Goal: Transaction & Acquisition: Purchase product/service

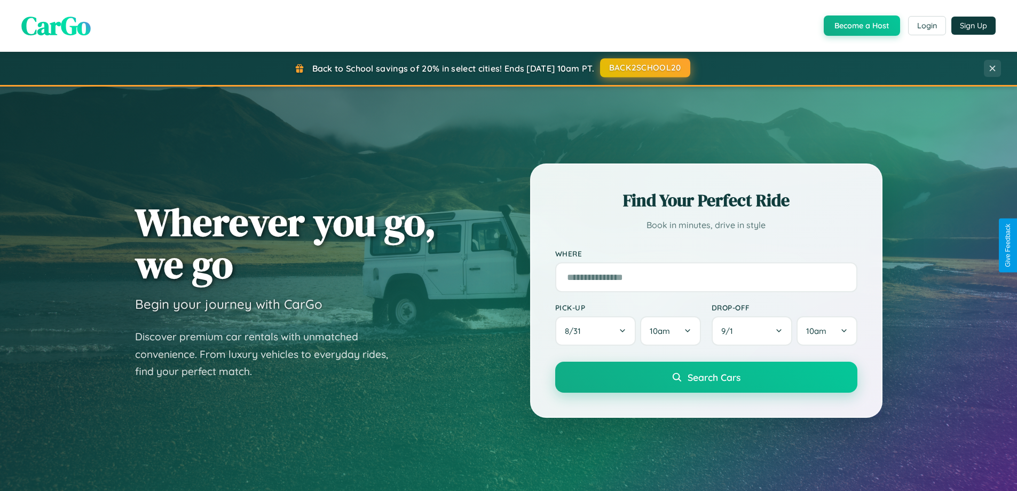
click at [645, 68] on button "BACK2SCHOOL20" at bounding box center [645, 67] width 90 height 19
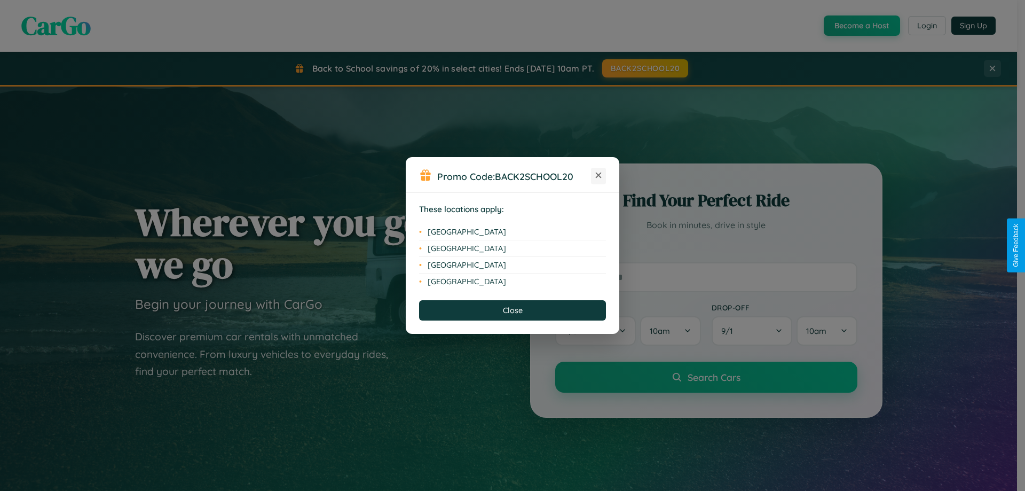
click at [599, 176] on icon at bounding box center [599, 175] width 6 height 6
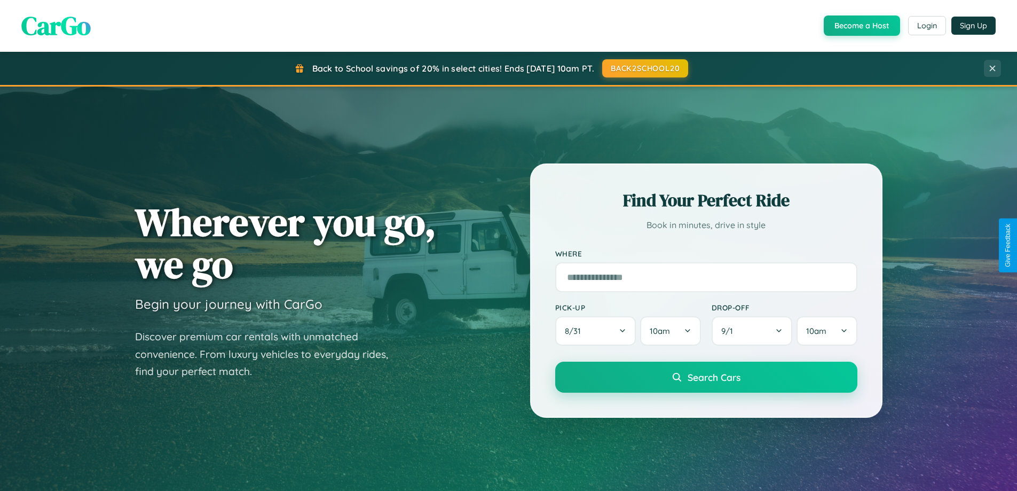
scroll to position [2055, 0]
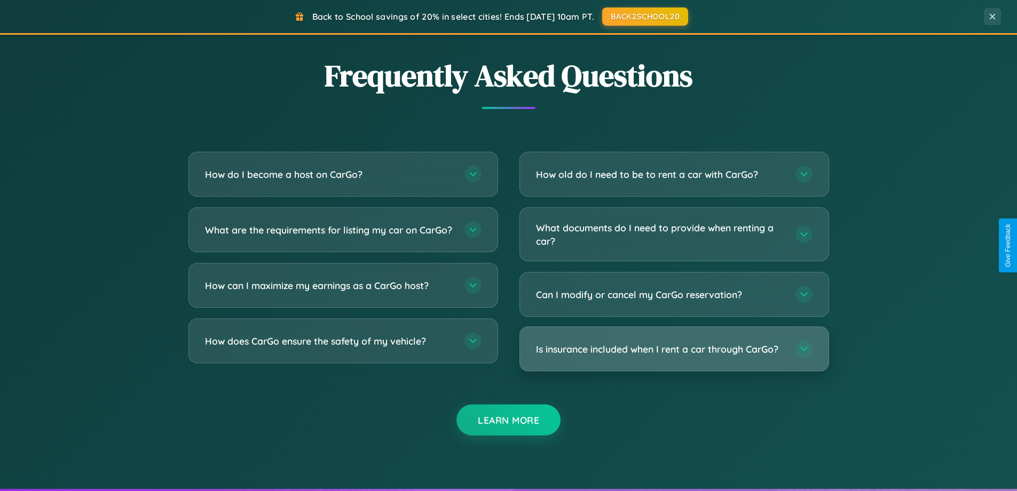
click at [674, 349] on h3 "Is insurance included when I rent a car through CarGo?" at bounding box center [660, 348] width 249 height 13
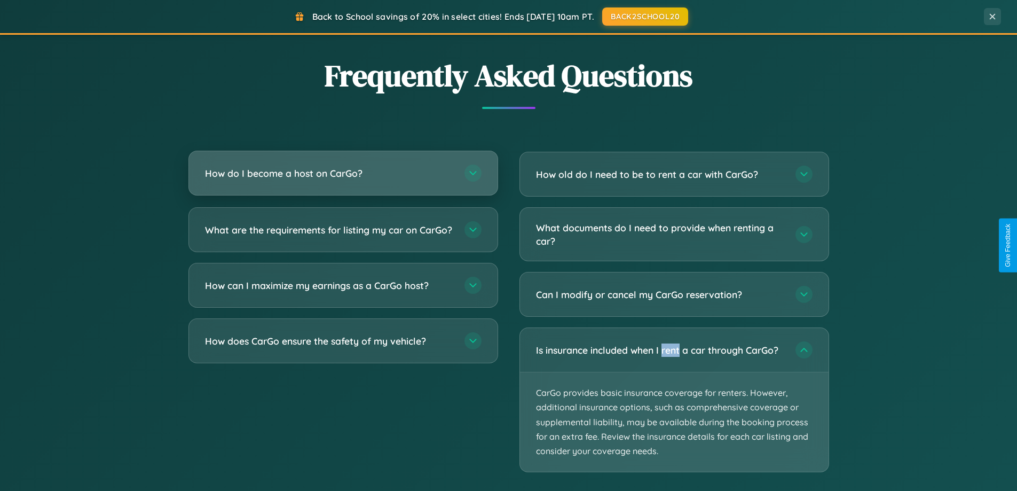
click at [343, 174] on h3 "How do I become a host on CarGo?" at bounding box center [329, 173] width 249 height 13
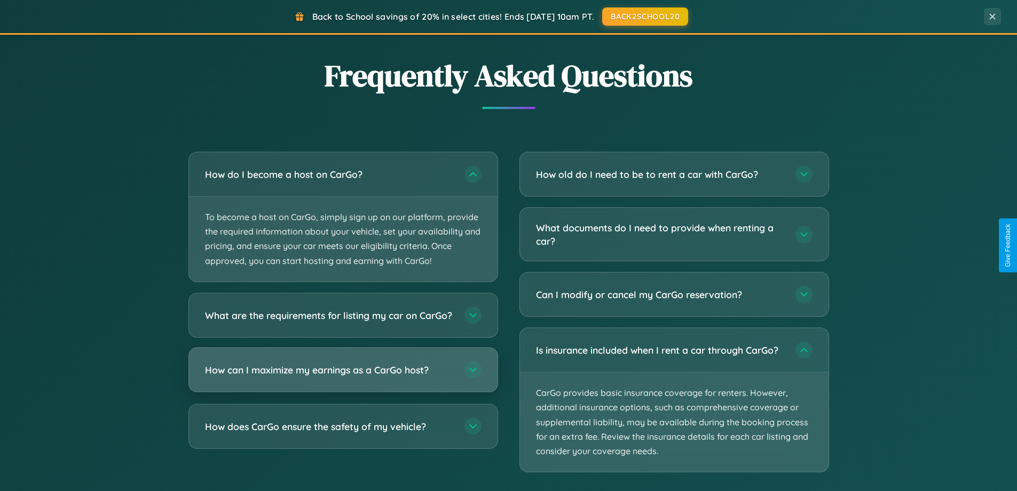
click at [343, 376] on h3 "How can I maximize my earnings as a CarGo host?" at bounding box center [329, 369] width 249 height 13
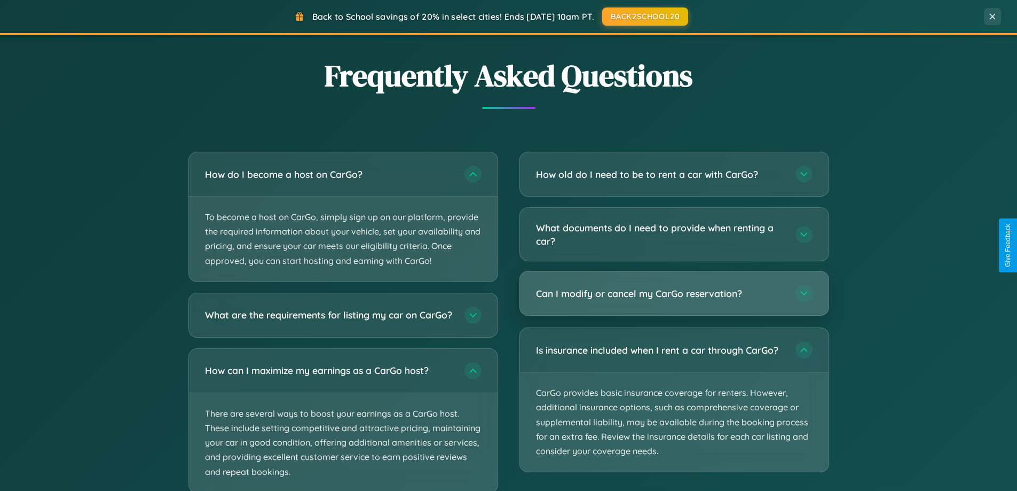
click at [674, 294] on h3 "Can I modify or cancel my CarGo reservation?" at bounding box center [660, 293] width 249 height 13
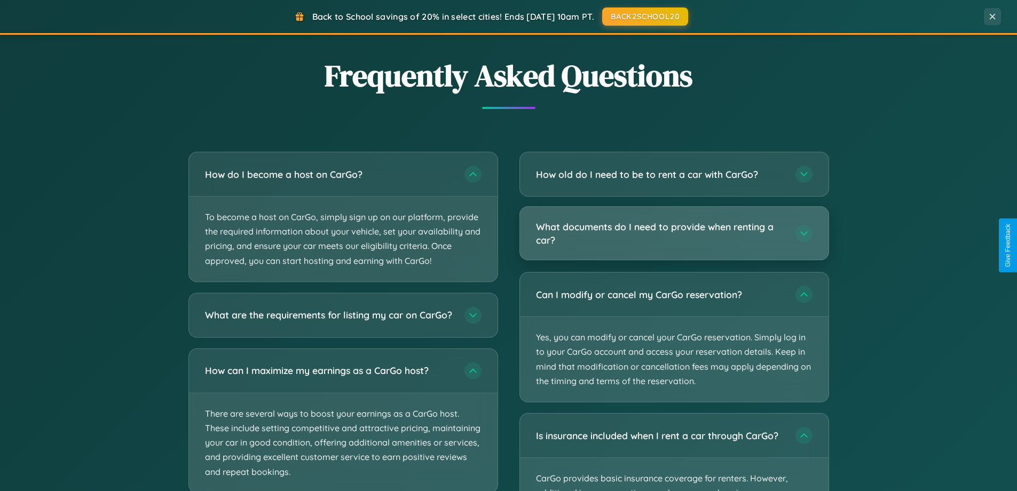
click at [674, 234] on h3 "What documents do I need to provide when renting a car?" at bounding box center [660, 233] width 249 height 26
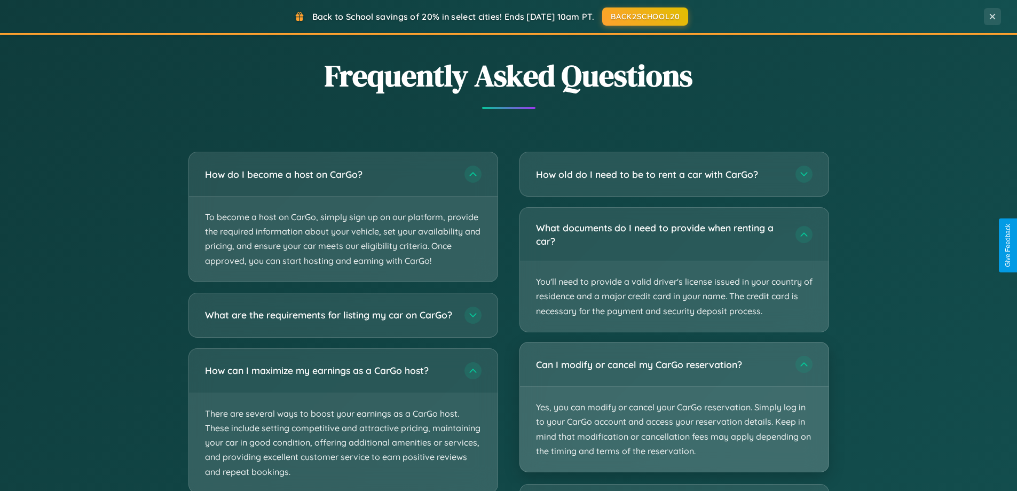
click at [674, 407] on p "Yes, you can modify or cancel your CarGo reservation. Simply log in to your Car…" at bounding box center [674, 429] width 309 height 85
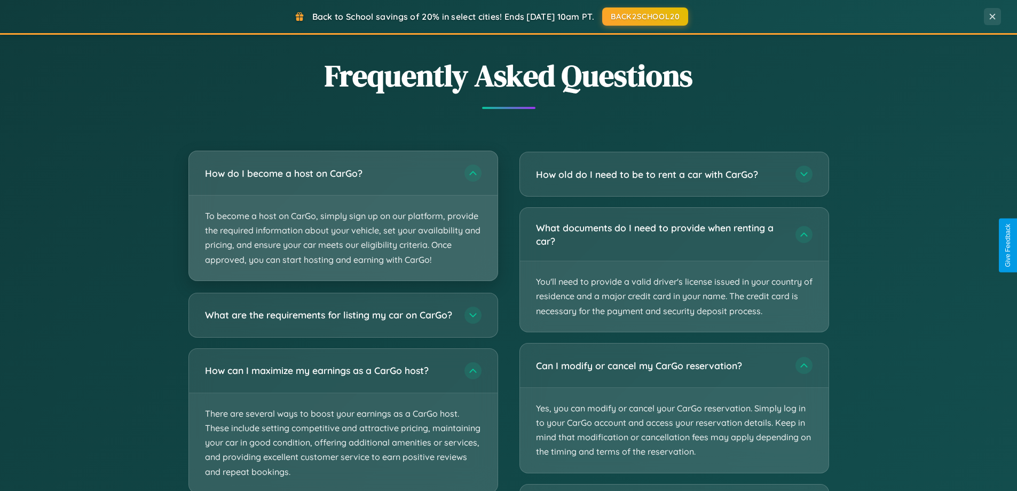
click at [343, 216] on p "To become a host on CarGo, simply sign up on our platform, provide the required…" at bounding box center [343, 237] width 309 height 85
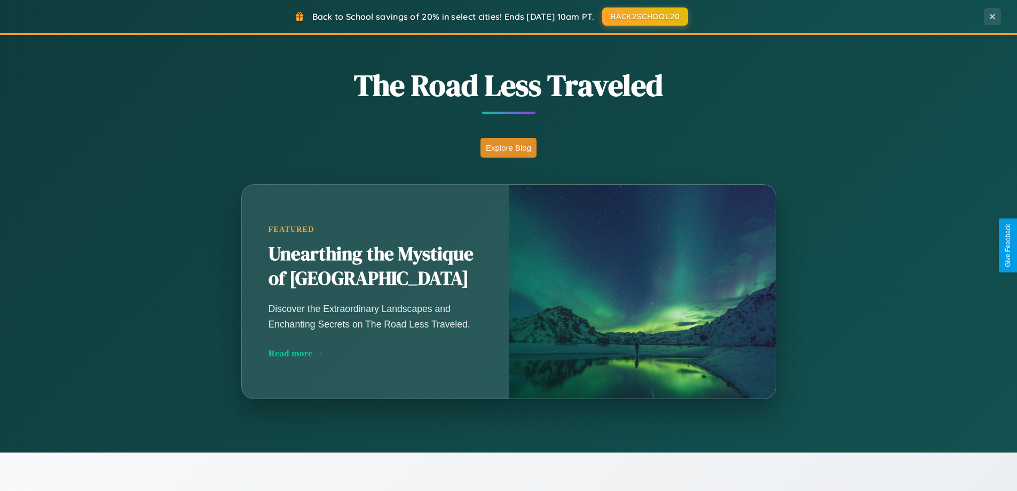
scroll to position [735, 0]
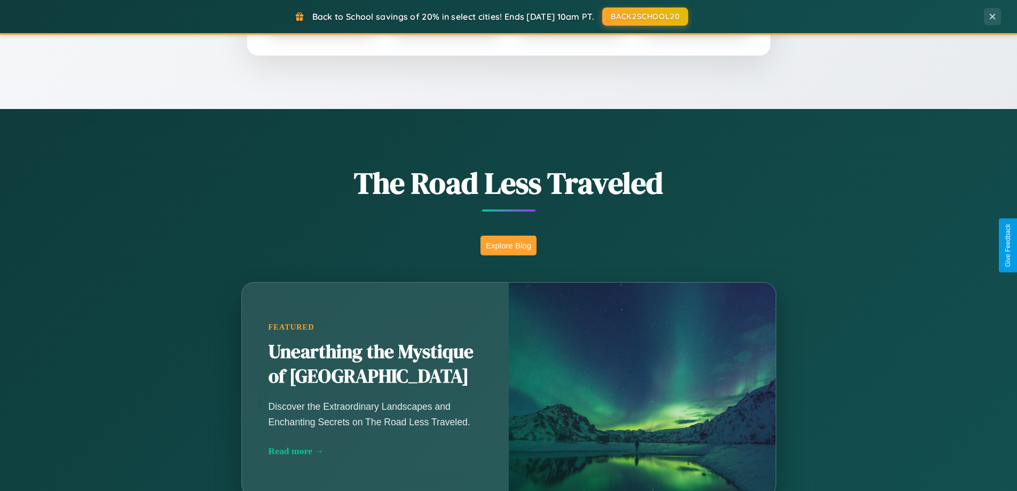
click at [508, 245] on button "Explore Blog" at bounding box center [509, 246] width 56 height 20
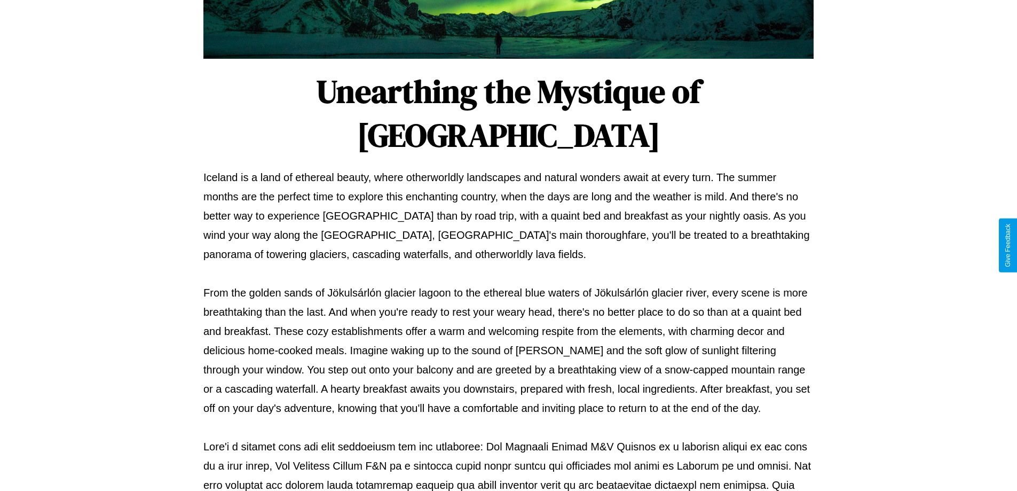
scroll to position [346, 0]
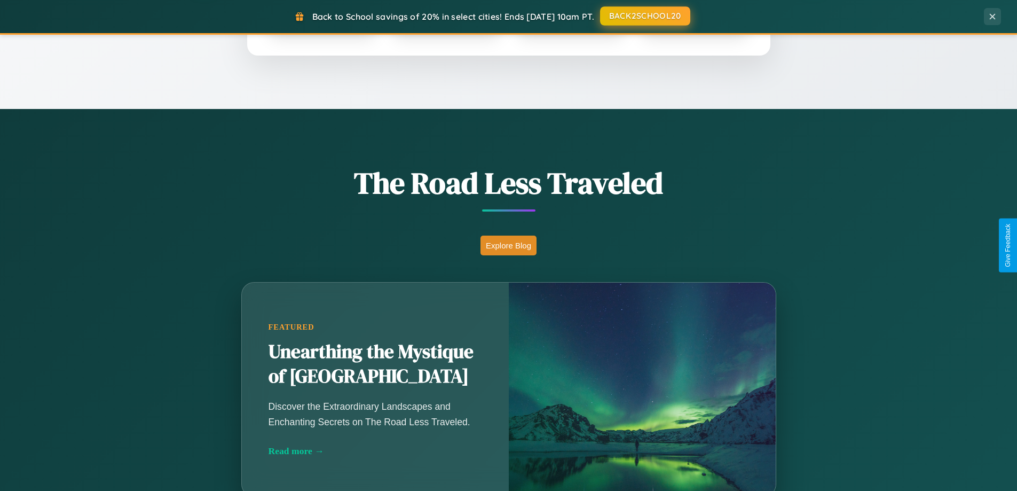
click at [645, 16] on button "BACK2SCHOOL20" at bounding box center [645, 15] width 90 height 19
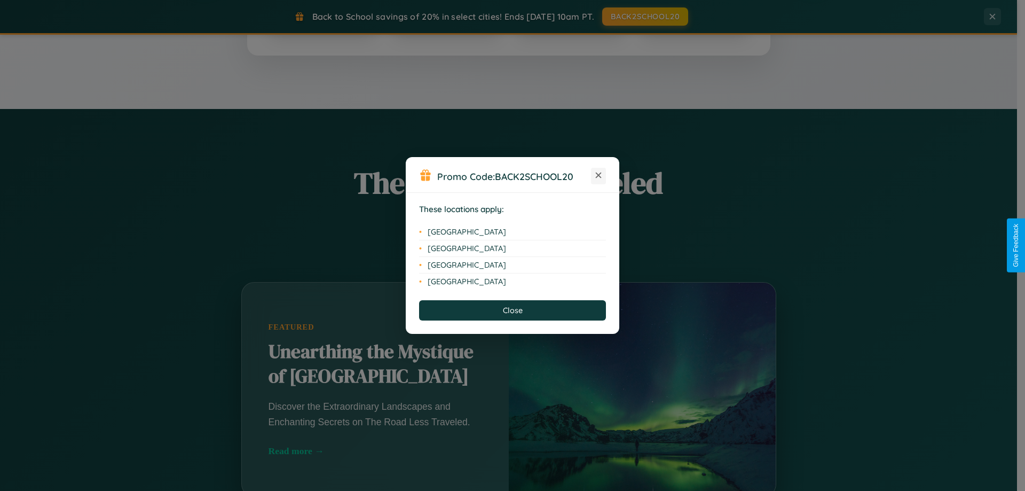
click at [599, 176] on icon at bounding box center [599, 175] width 6 height 6
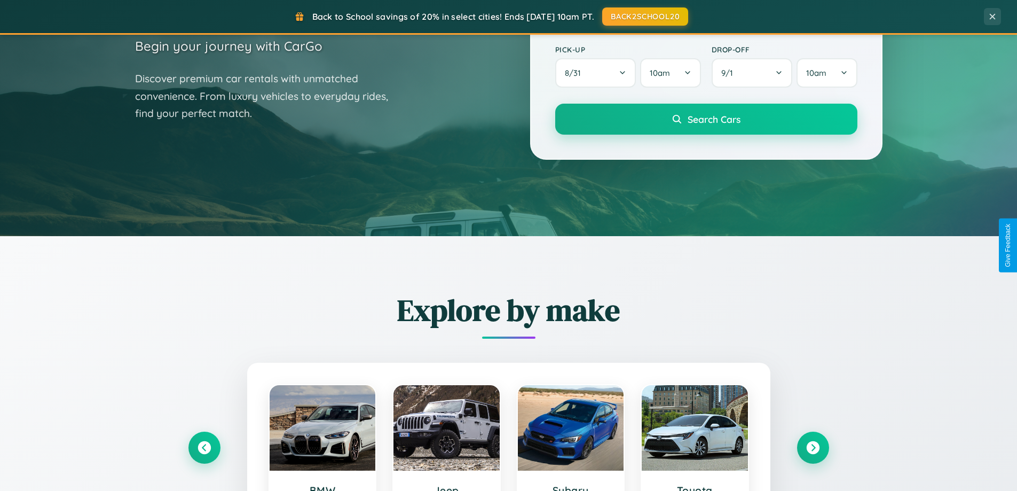
scroll to position [32, 0]
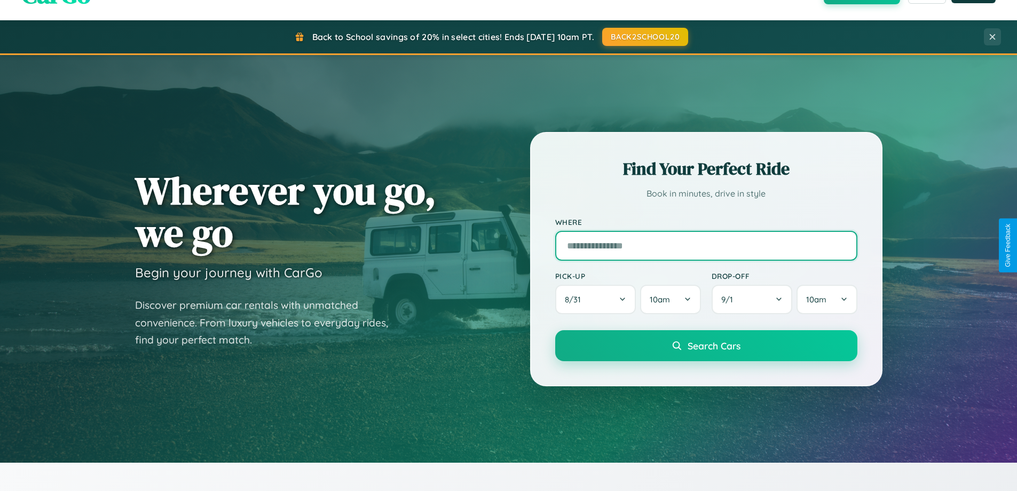
click at [706, 245] on input "text" at bounding box center [706, 246] width 302 height 30
type input "**********"
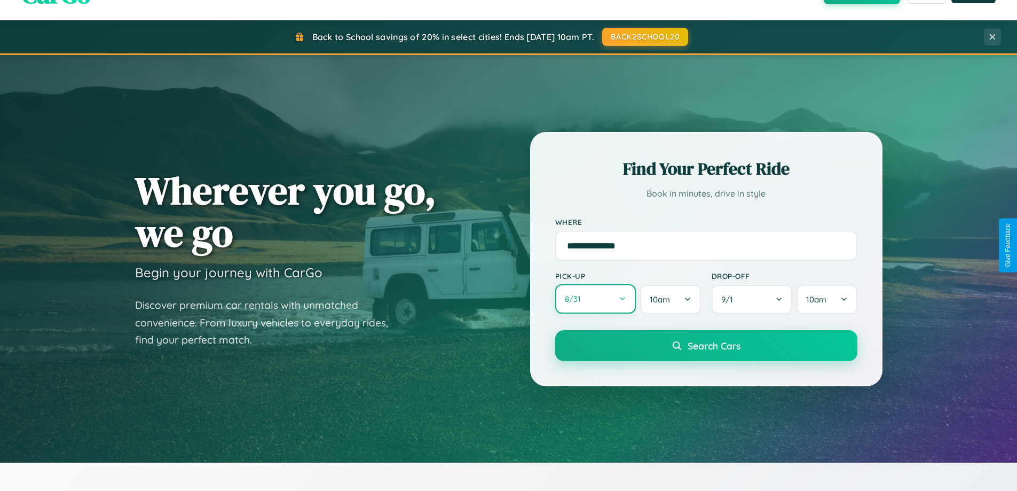
click at [595, 299] on button "8 / 31" at bounding box center [595, 298] width 81 height 29
select select "*"
select select "****"
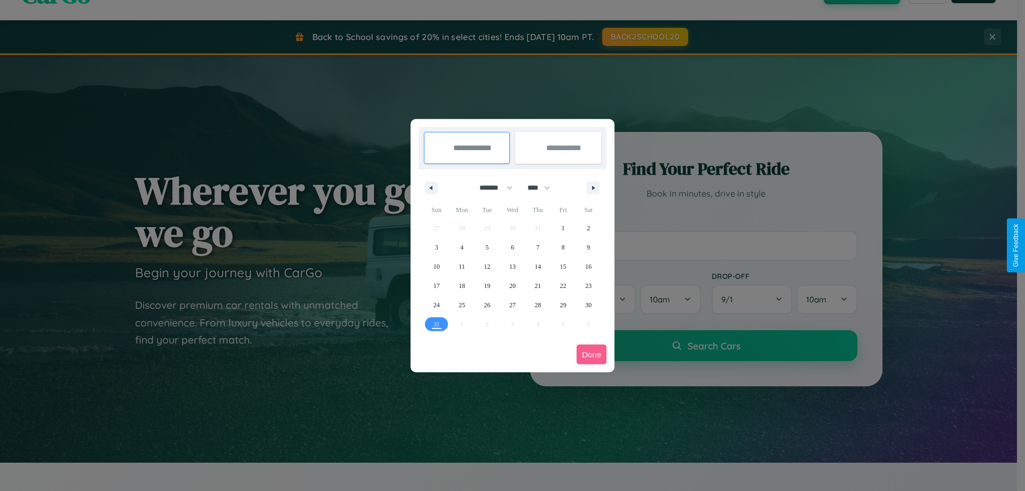
drag, startPoint x: 491, startPoint y: 187, endPoint x: 513, endPoint y: 214, distance: 34.2
click at [491, 187] on select "******* ******** ***** ***** *** **** **** ****** ********* ******* ******** **…" at bounding box center [494, 188] width 45 height 18
select select "**"
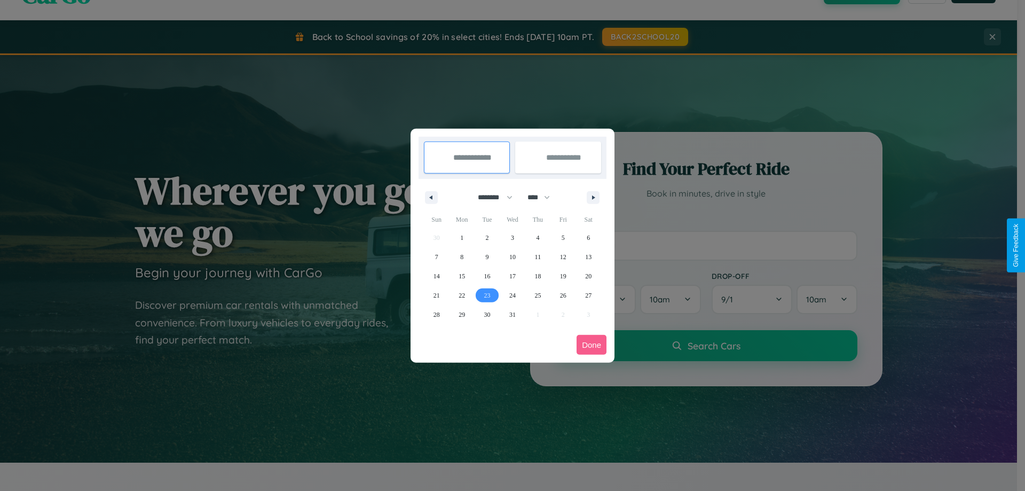
click at [487, 295] on span "23" at bounding box center [487, 295] width 6 height 19
type input "**********"
click at [593, 197] on icon "button" at bounding box center [595, 197] width 5 height 4
select select "*"
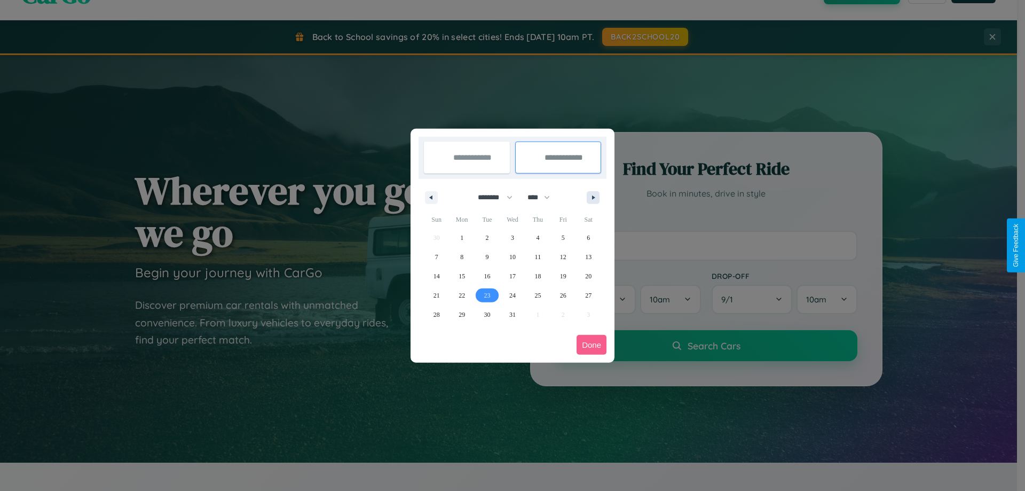
select select "****"
click at [538, 237] on span "1" at bounding box center [537, 237] width 3 height 19
type input "**********"
select select "**"
select select "****"
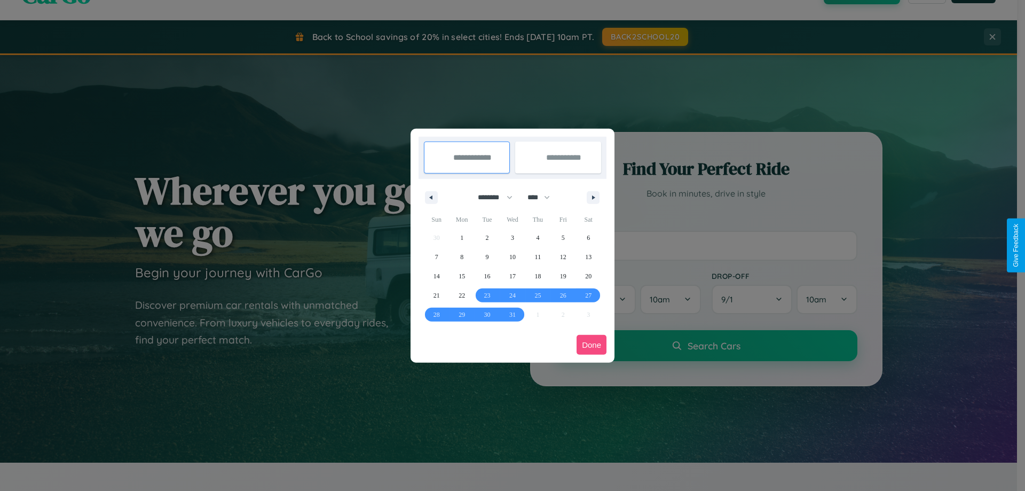
click at [592, 344] on button "Done" at bounding box center [592, 345] width 30 height 20
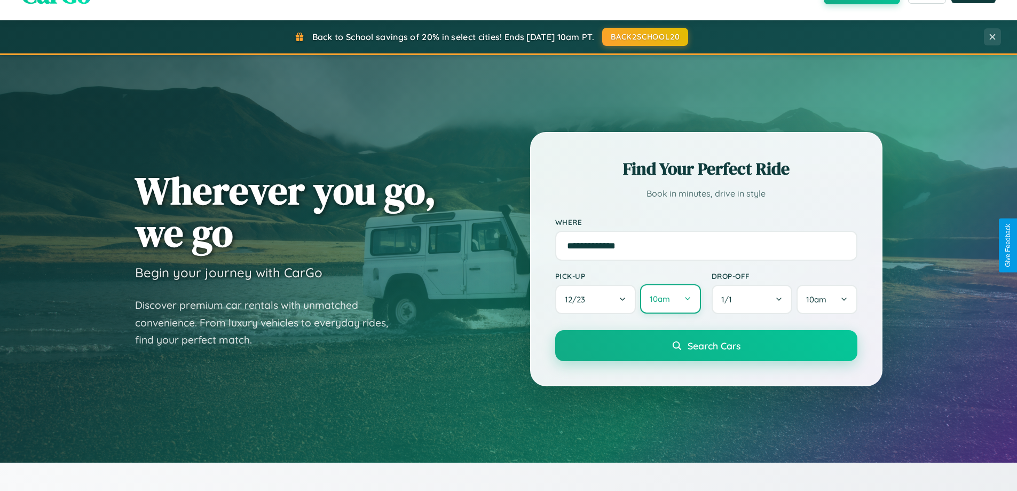
click at [670, 299] on button "10am" at bounding box center [670, 298] width 60 height 29
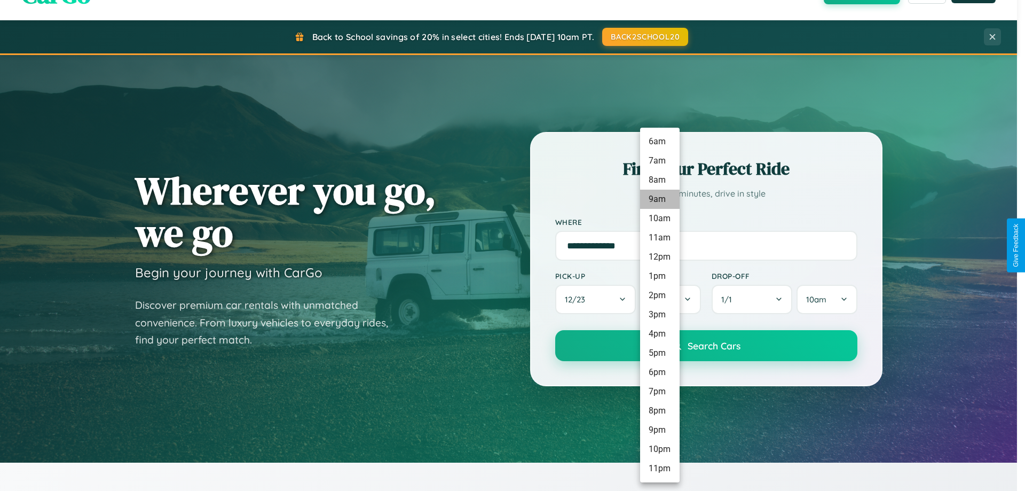
click at [660, 199] on li "9am" at bounding box center [660, 199] width 40 height 19
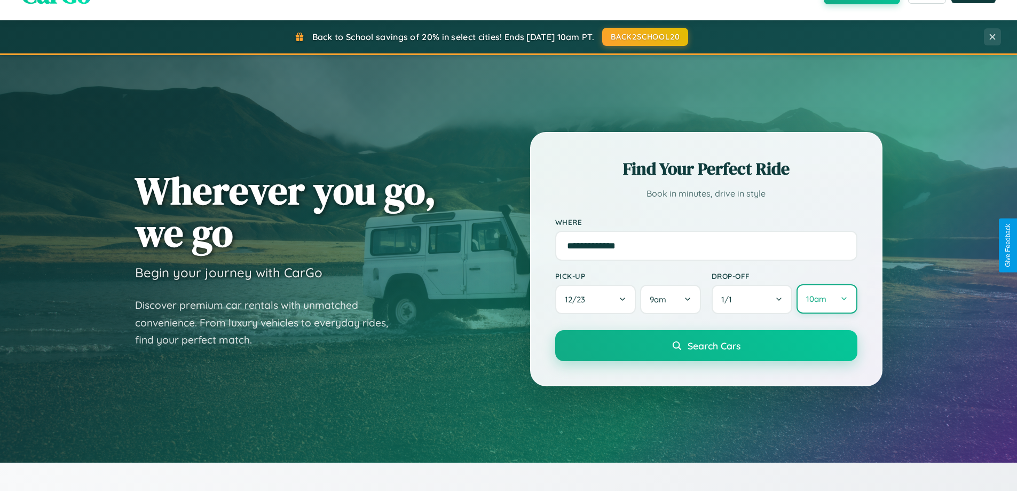
click at [827, 299] on button "10am" at bounding box center [827, 298] width 60 height 29
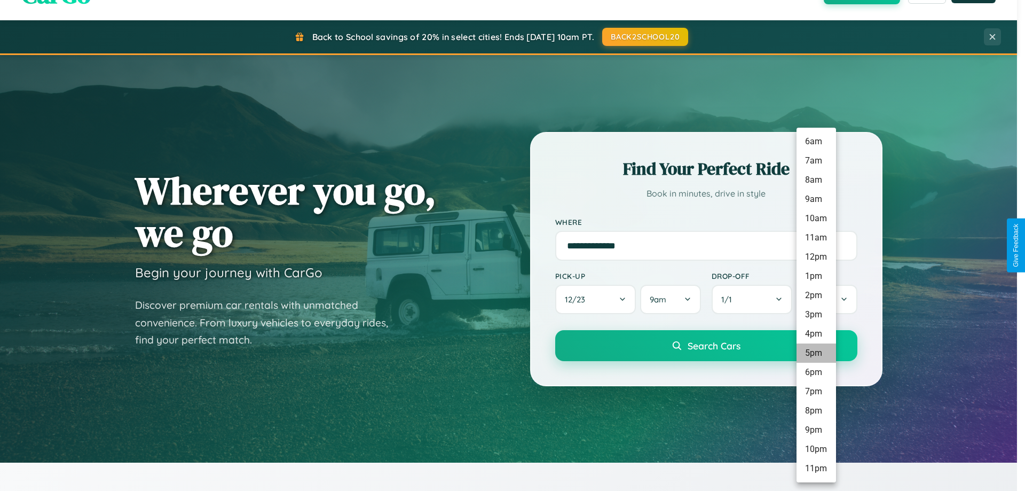
click at [816, 353] on li "5pm" at bounding box center [817, 352] width 40 height 19
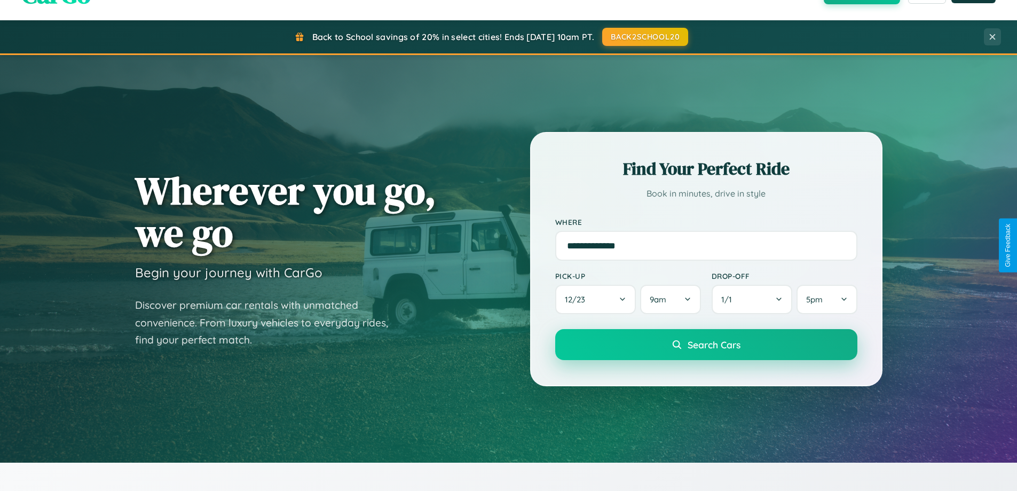
click at [706, 344] on span "Search Cars" at bounding box center [714, 345] width 53 height 12
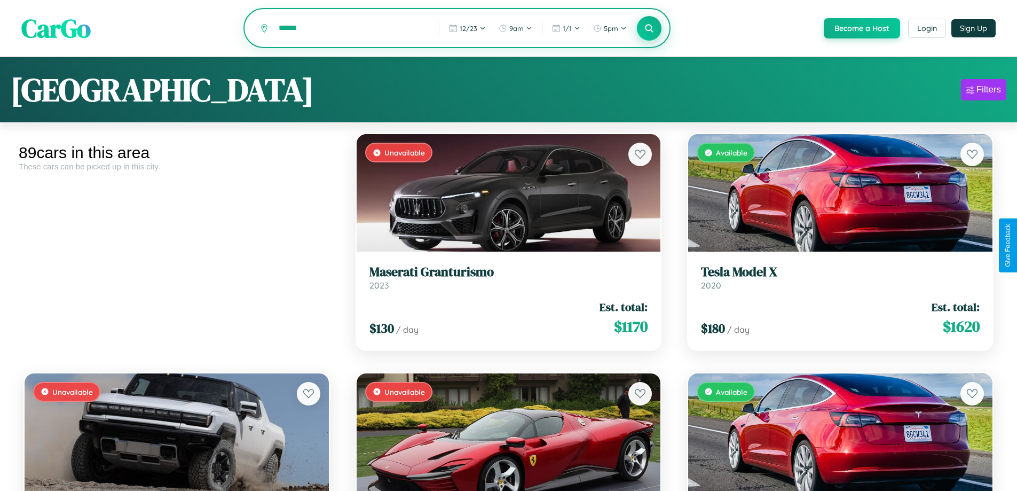
type input "******"
click at [649, 29] on icon at bounding box center [650, 28] width 10 height 10
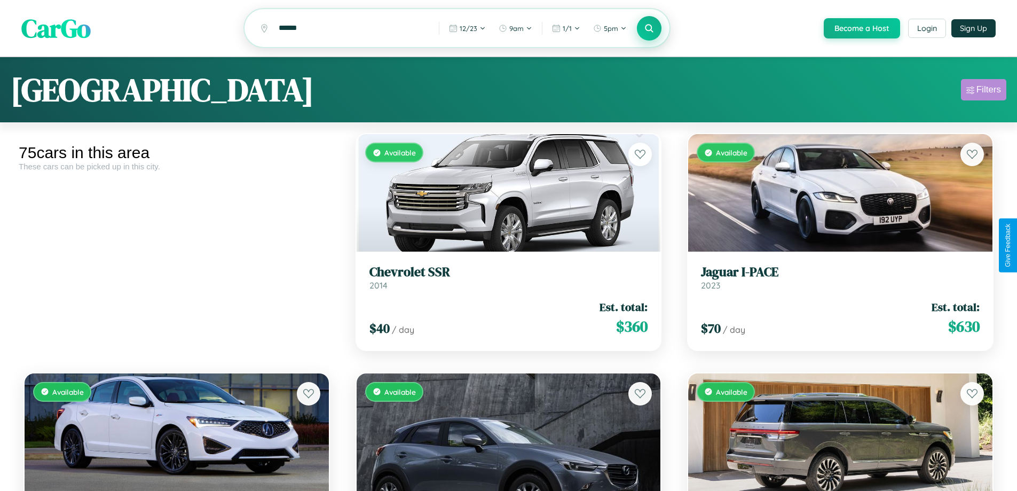
click at [984, 91] on div "Filters" at bounding box center [989, 89] width 25 height 11
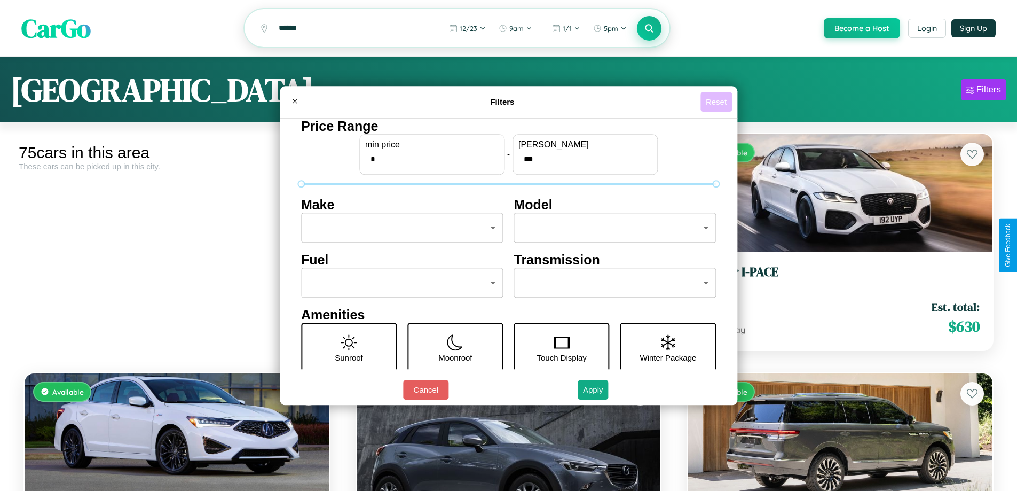
click at [718, 101] on button "Reset" at bounding box center [717, 102] width 32 height 20
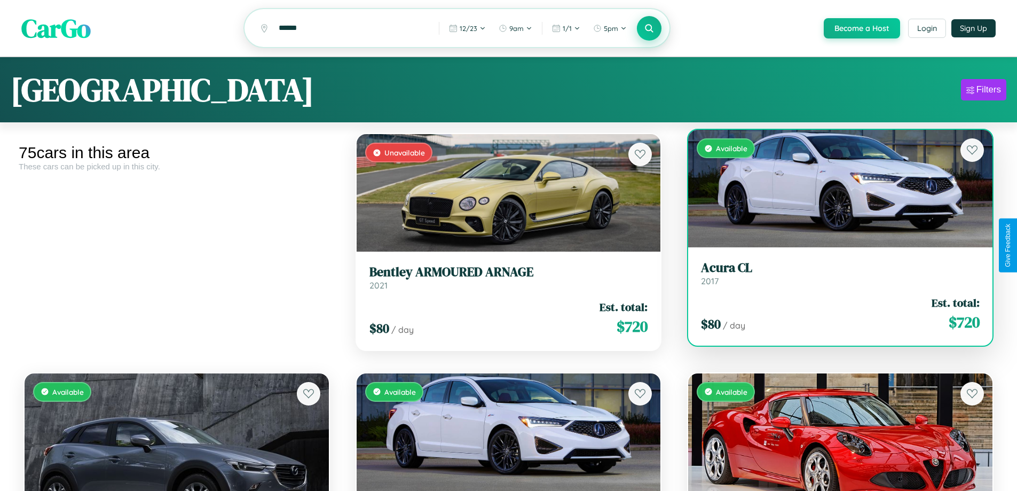
click at [834, 276] on h3 "Acura CL" at bounding box center [840, 267] width 279 height 15
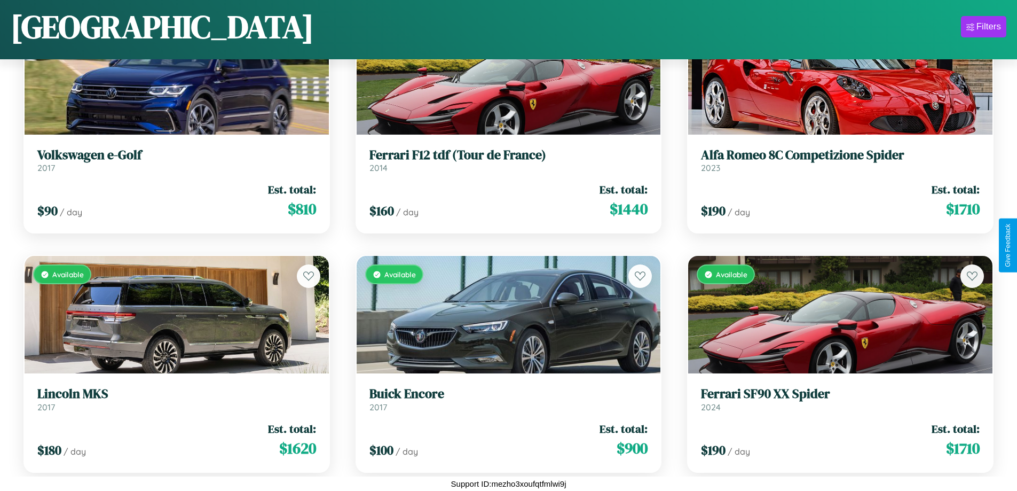
scroll to position [2781, 0]
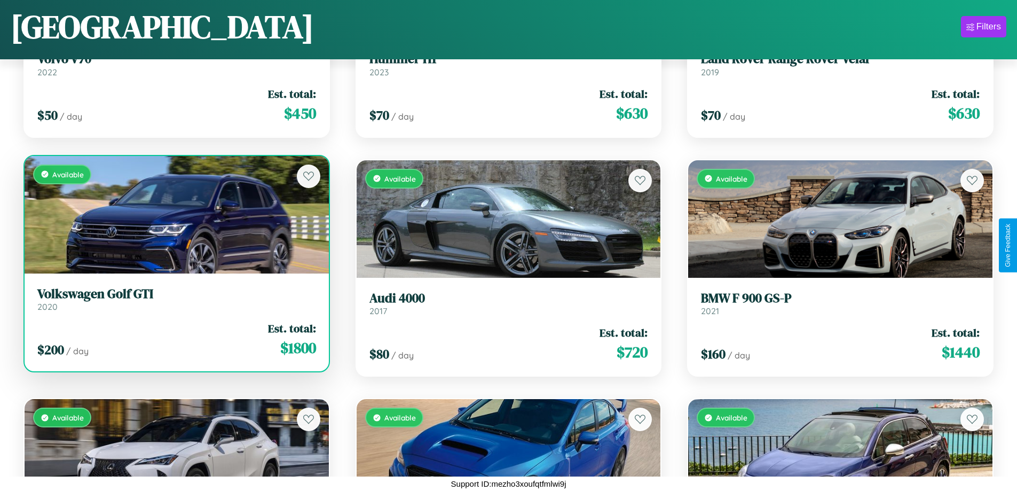
click at [175, 299] on h3 "Volkswagen Golf GTI" at bounding box center [176, 293] width 279 height 15
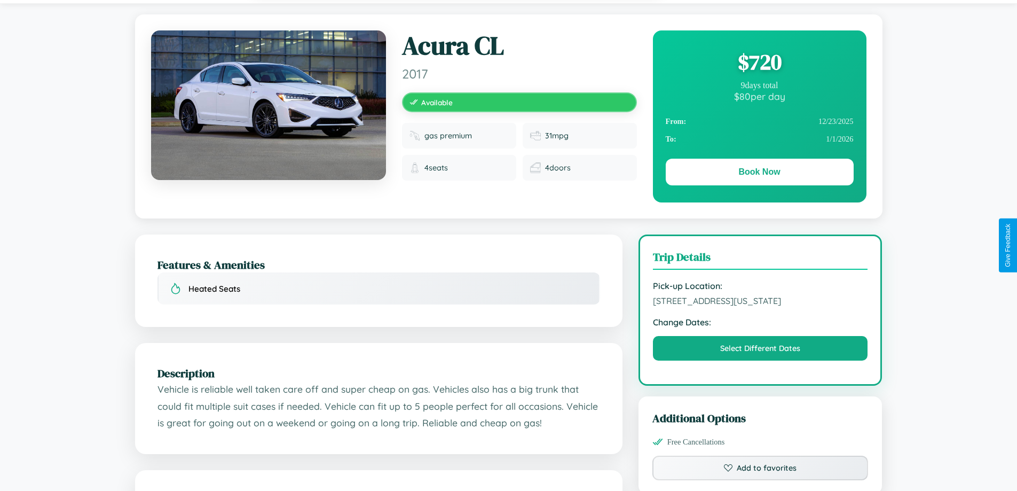
scroll to position [115, 0]
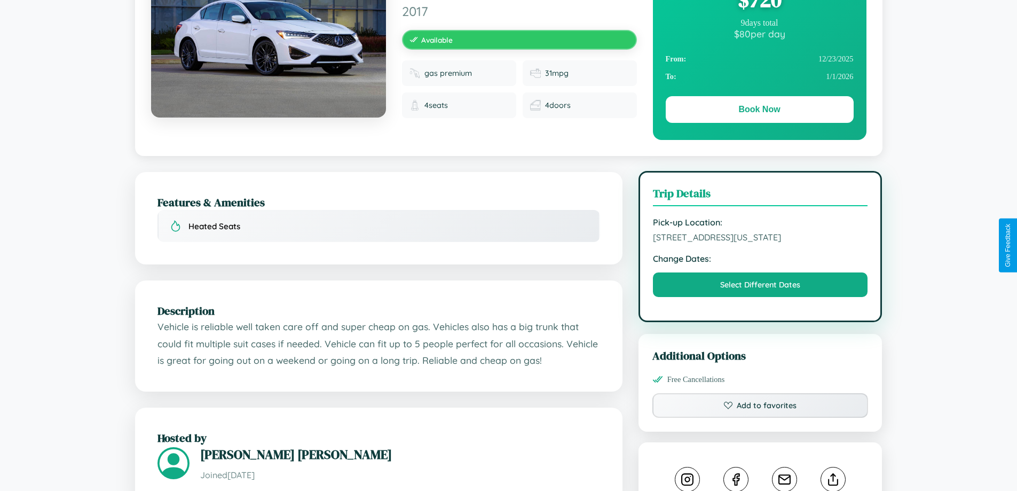
click at [760, 242] on span "1847 Maple Street Denver Colorado 94316 United States" at bounding box center [760, 237] width 215 height 11
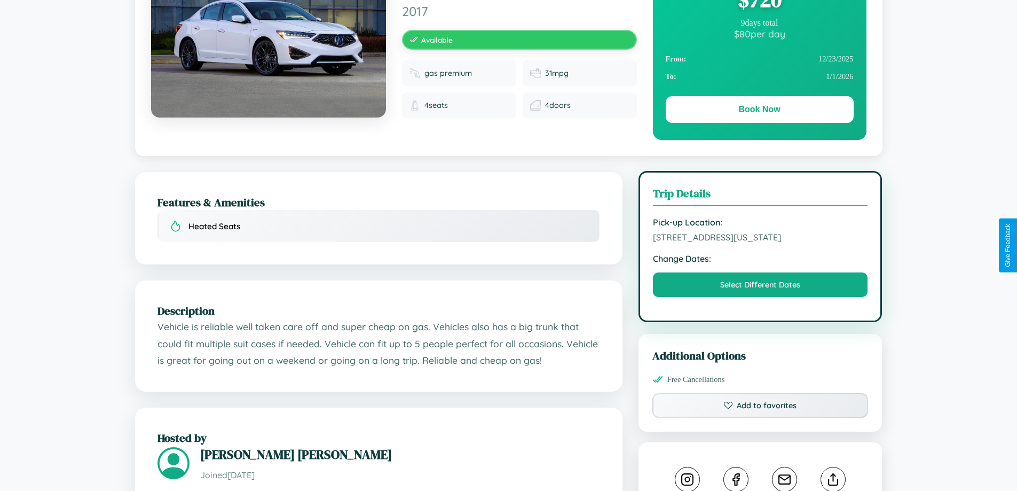
click at [760, 242] on span "1847 Maple Street Denver Colorado 94316 United States" at bounding box center [760, 237] width 215 height 11
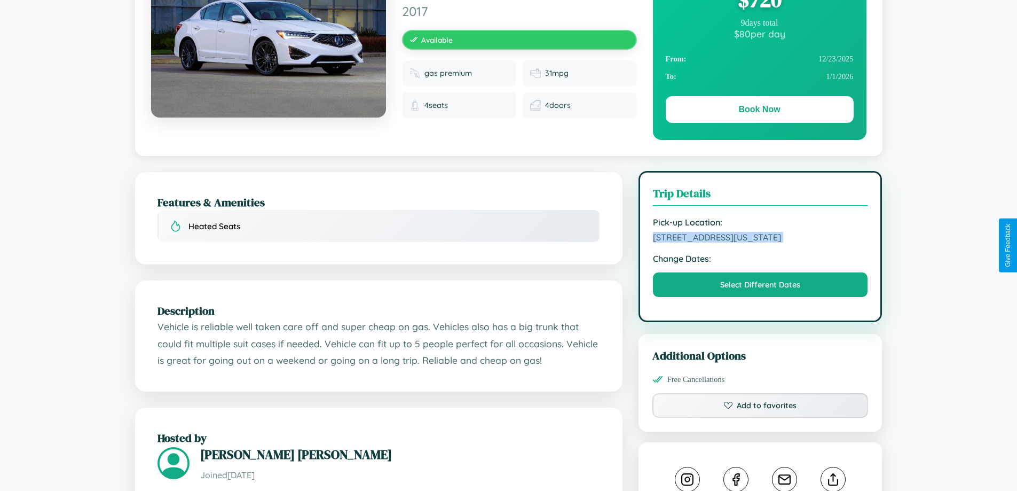
click at [760, 242] on span "1847 Maple Street Denver Colorado 94316 United States" at bounding box center [760, 237] width 215 height 11
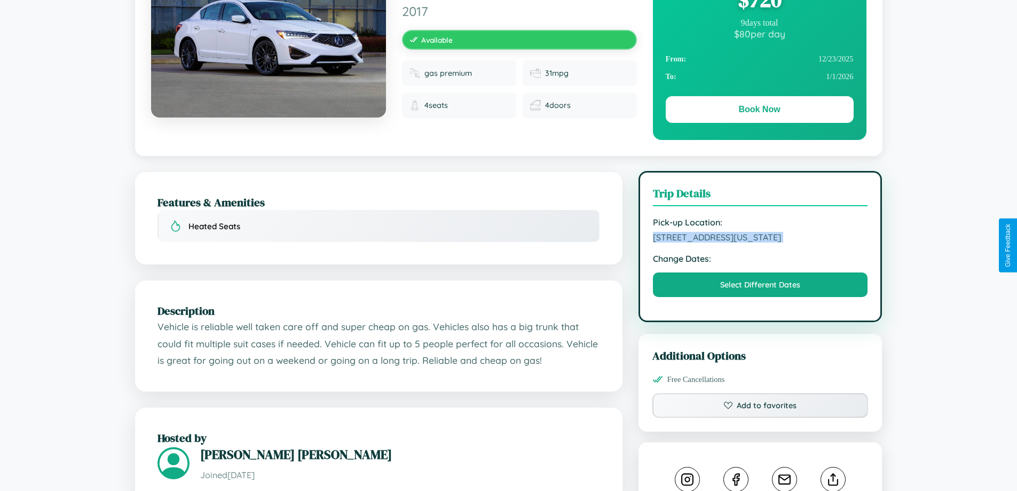
click at [760, 242] on span "1847 Maple Street Denver Colorado 94316 United States" at bounding box center [760, 237] width 215 height 11
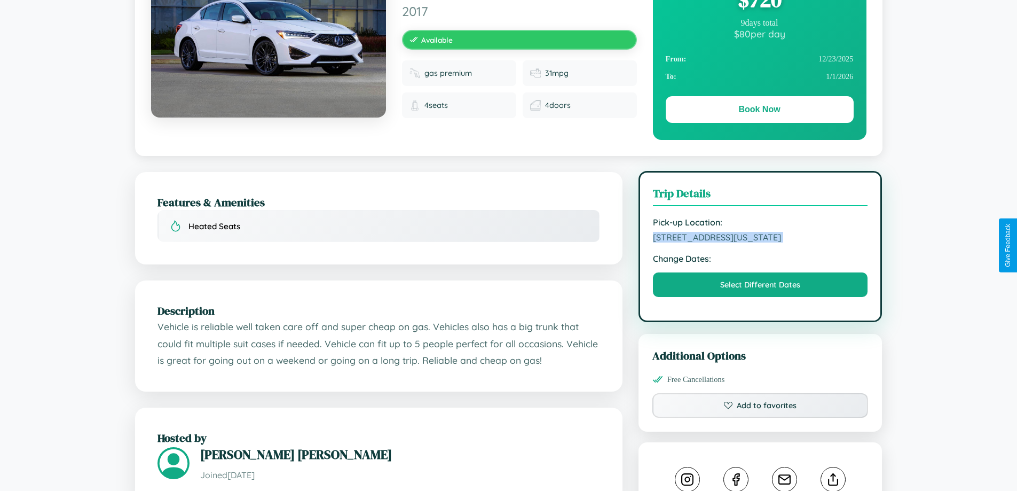
click at [760, 242] on span "1847 Maple Street Denver Colorado 94316 United States" at bounding box center [760, 237] width 215 height 11
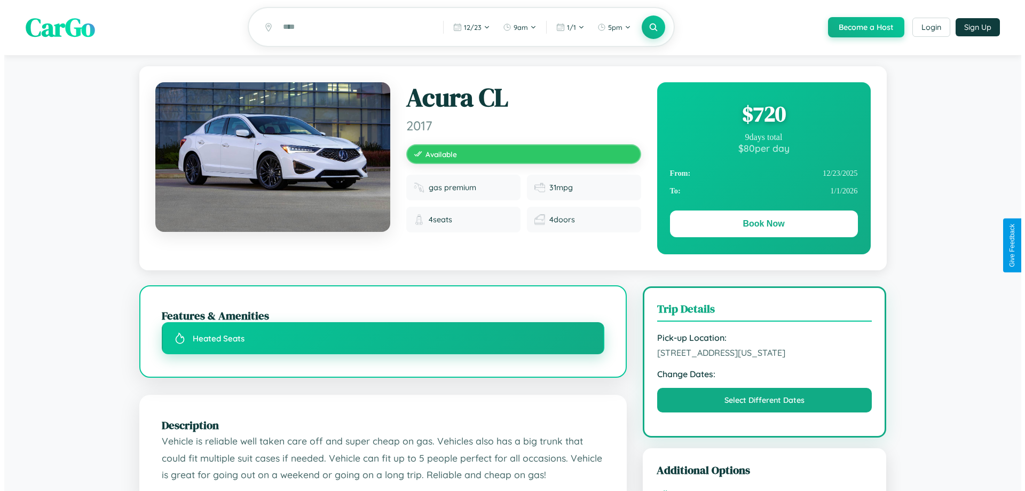
scroll to position [0, 0]
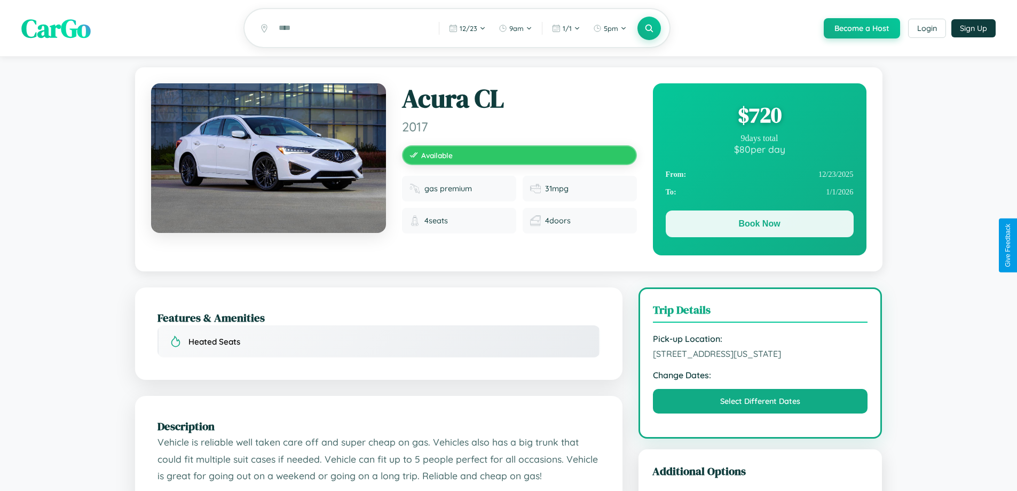
click at [759, 225] on button "Book Now" at bounding box center [760, 223] width 188 height 27
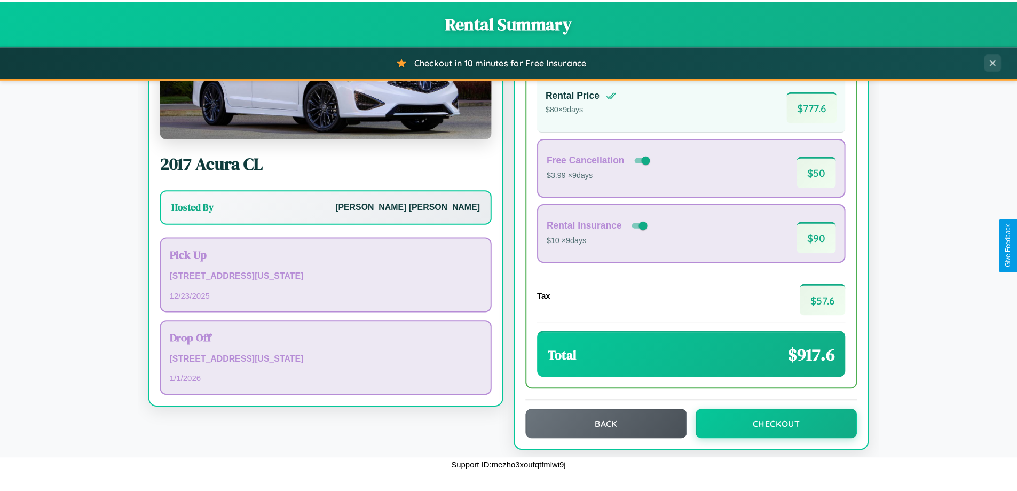
scroll to position [73, 0]
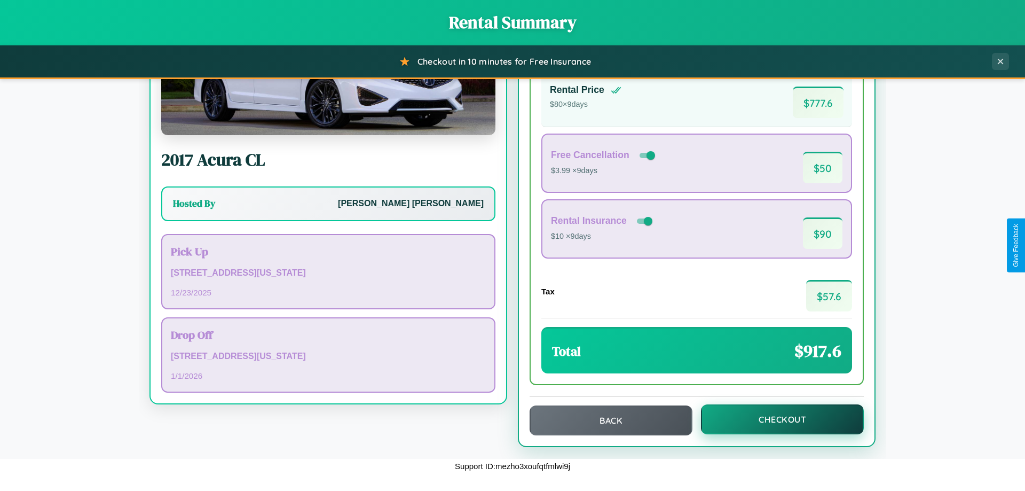
click at [775, 419] on button "Checkout" at bounding box center [782, 419] width 163 height 30
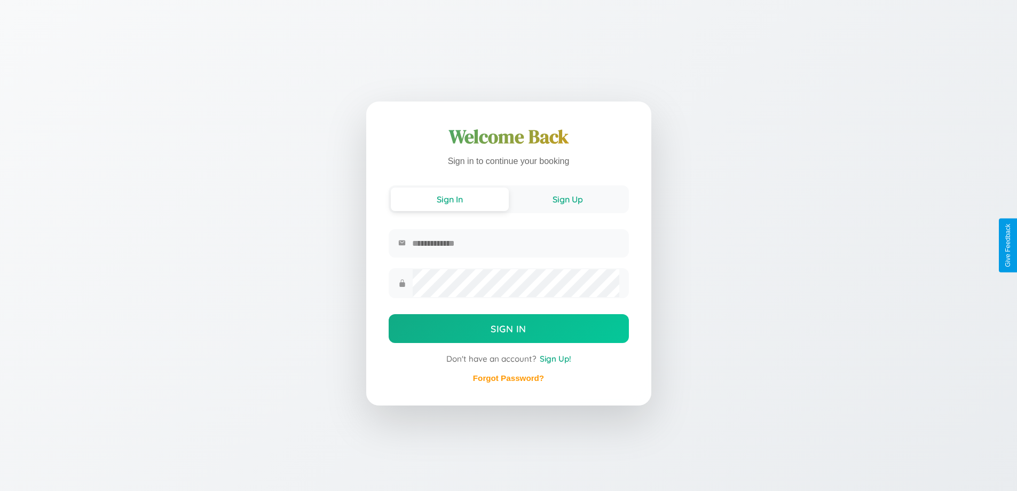
click at [568, 198] on button "Sign Up" at bounding box center [568, 198] width 118 height 23
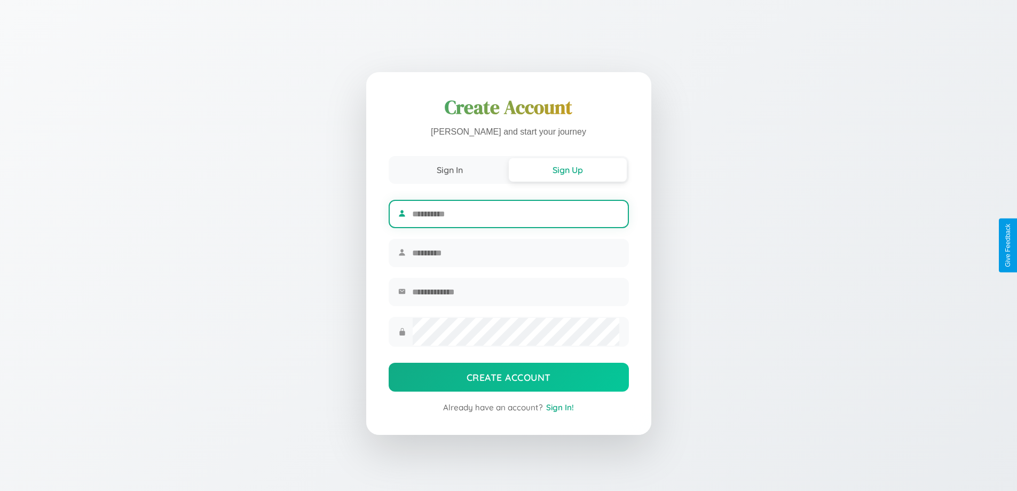
click at [515, 212] on input "text" at bounding box center [515, 214] width 207 height 26
type input "******"
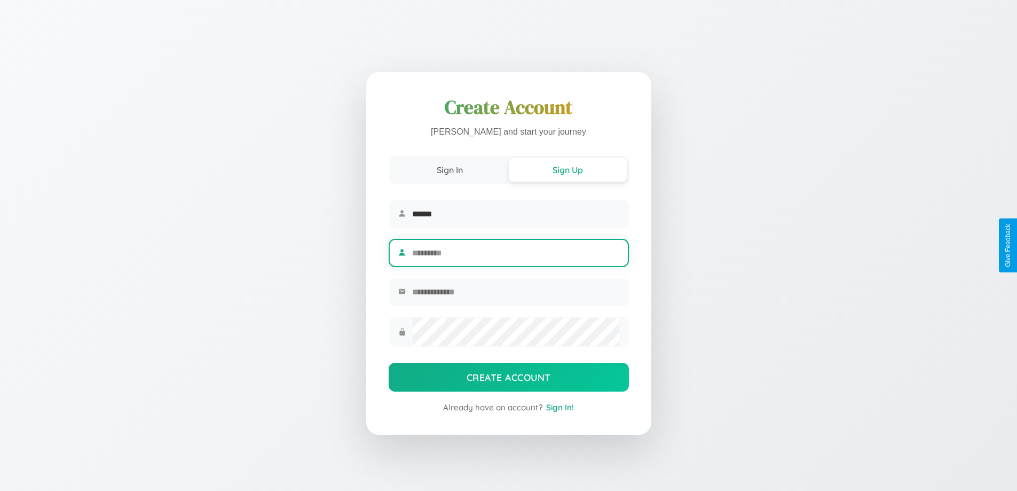
click at [515, 253] on input "text" at bounding box center [515, 253] width 207 height 26
type input "*****"
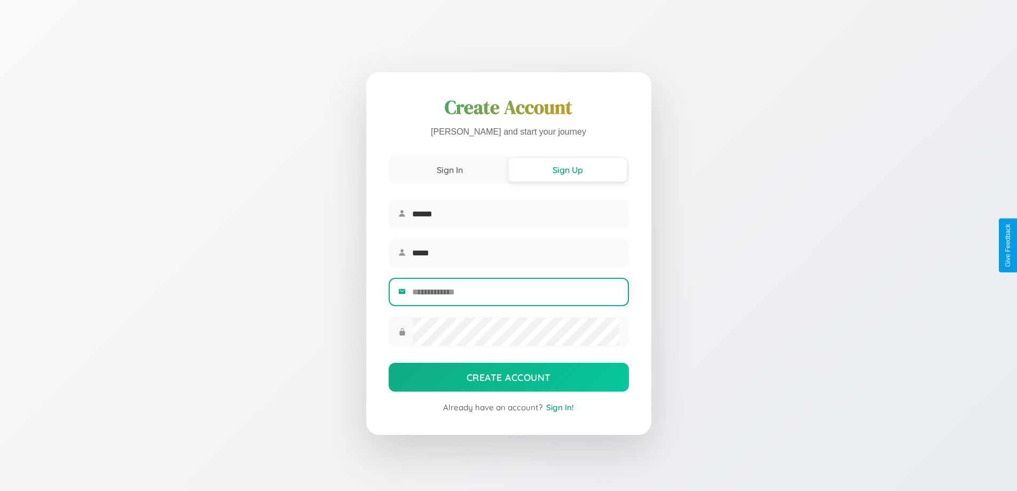
click at [515, 293] on input "email" at bounding box center [515, 292] width 207 height 26
type input "**********"
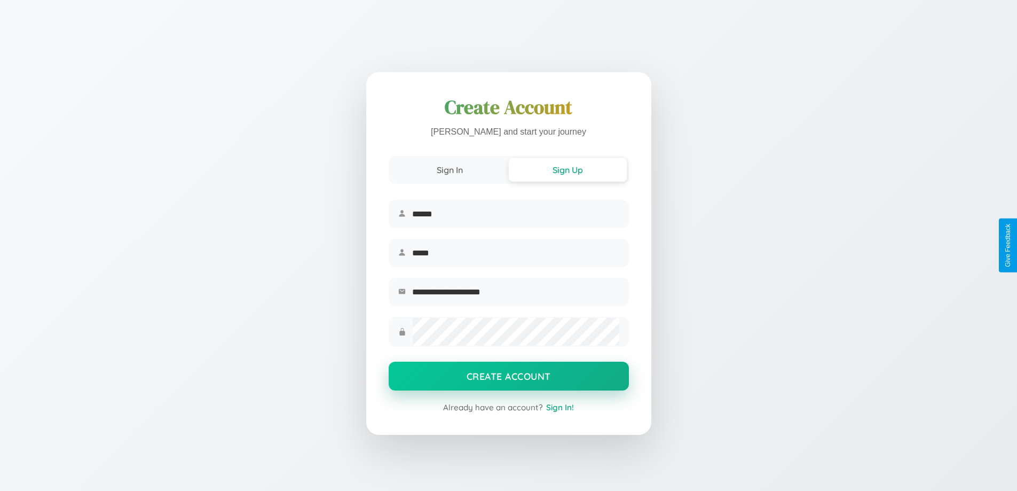
click at [508, 379] on button "Create Account" at bounding box center [509, 376] width 240 height 29
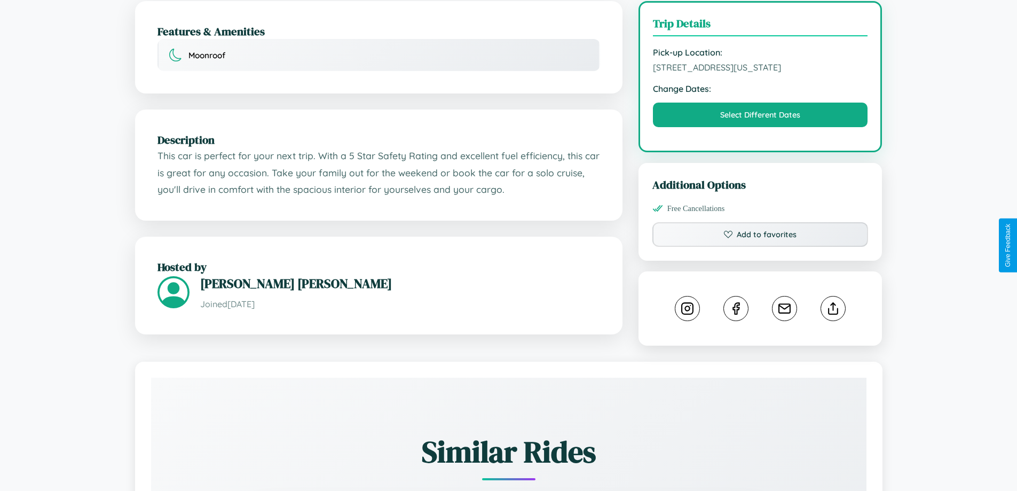
scroll to position [288, 0]
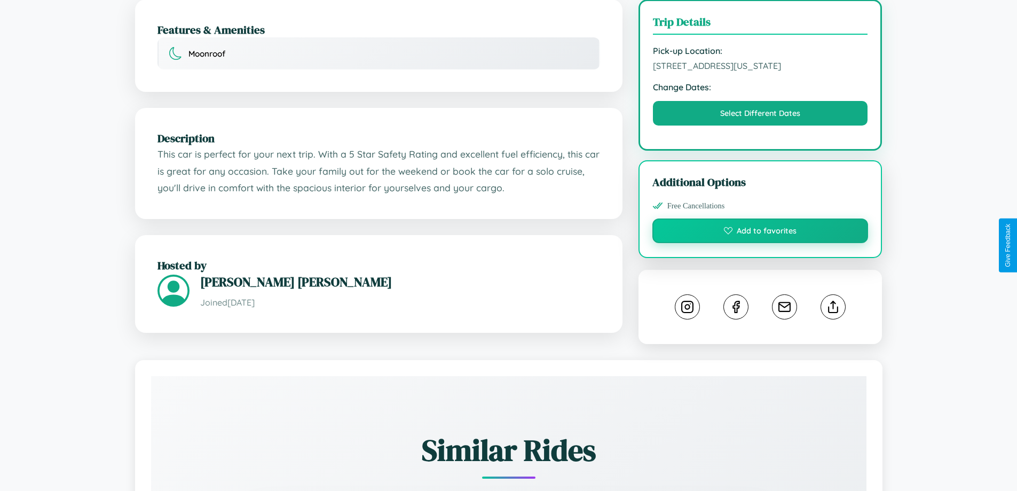
click at [760, 243] on button "Add to favorites" at bounding box center [761, 230] width 216 height 25
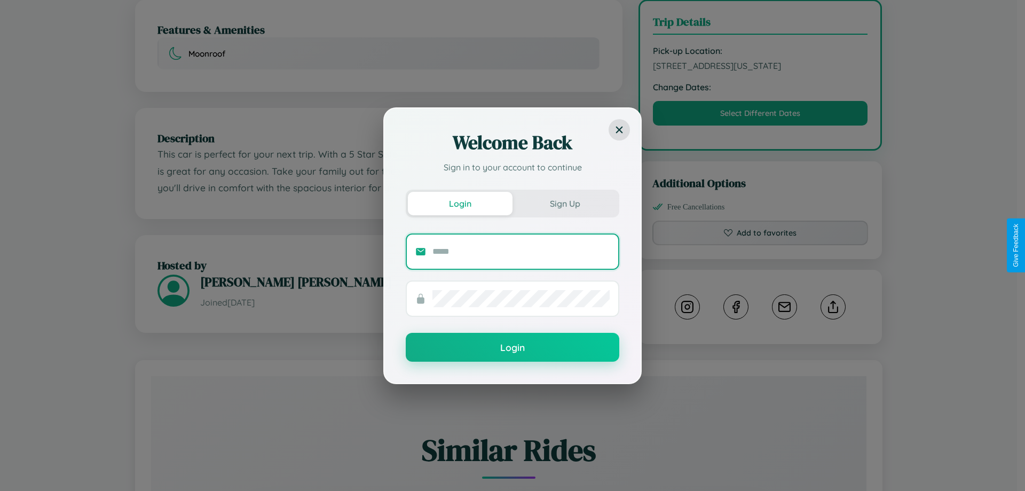
click at [521, 251] on input "text" at bounding box center [521, 251] width 177 height 17
type input "**********"
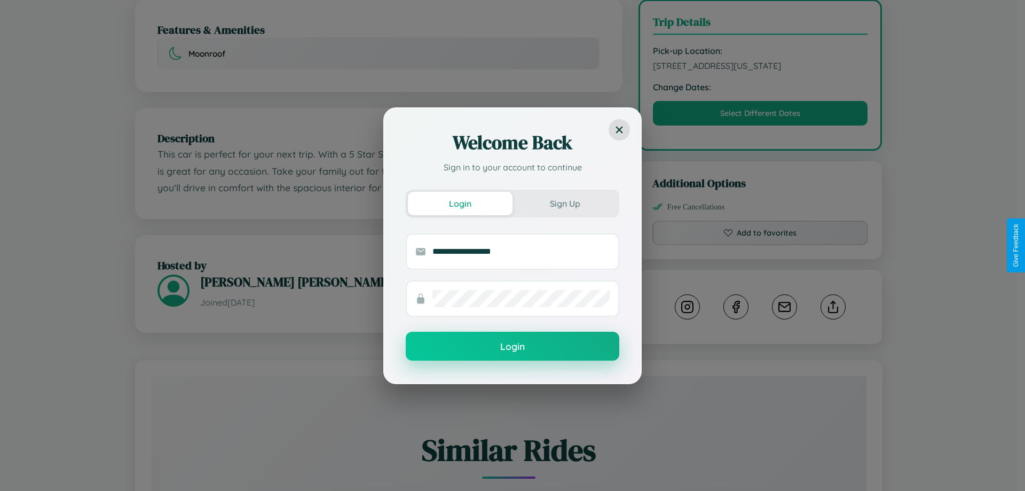
click at [513, 347] on button "Login" at bounding box center [513, 346] width 214 height 29
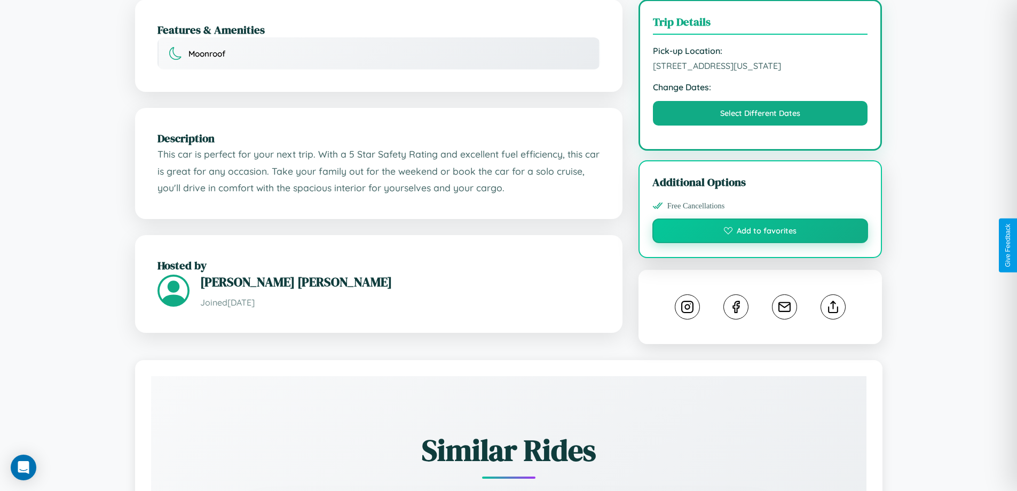
click at [760, 243] on button "Add to favorites" at bounding box center [761, 230] width 216 height 25
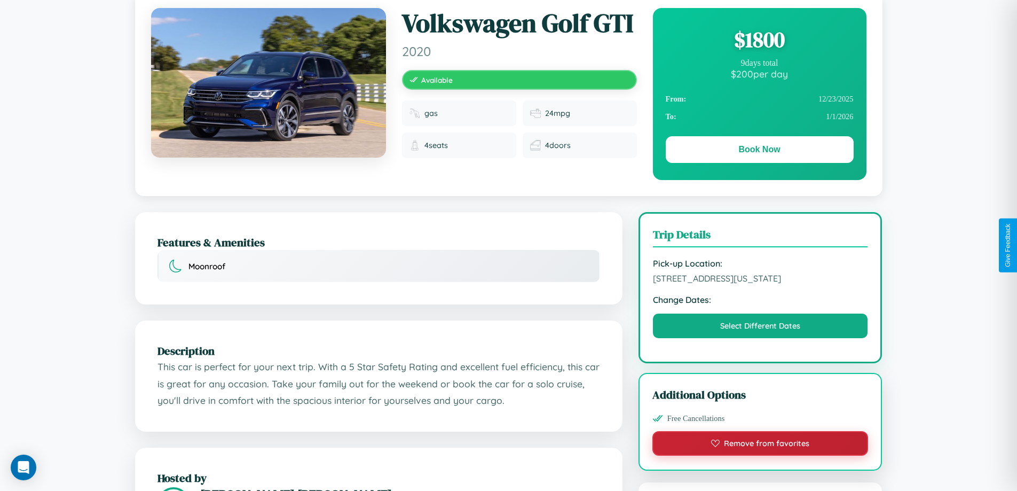
scroll to position [0, 0]
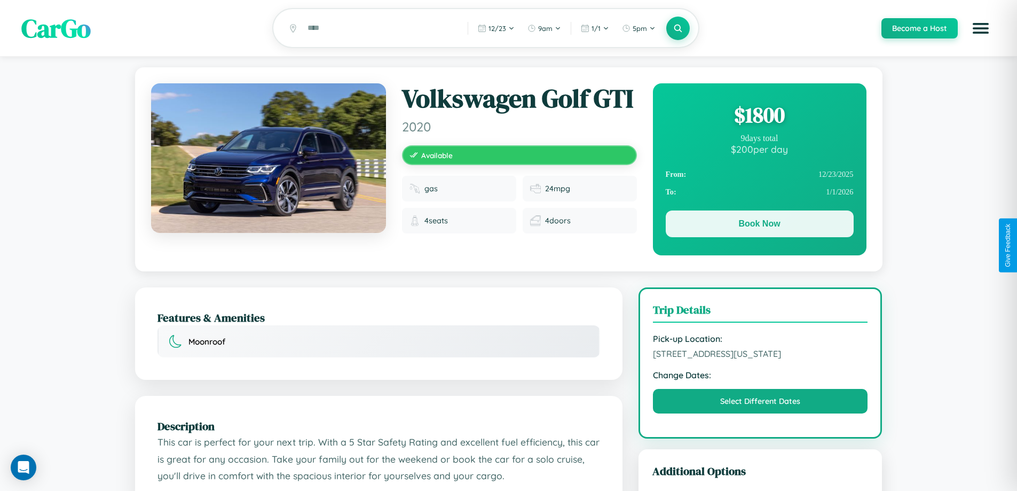
click at [759, 226] on button "Book Now" at bounding box center [760, 223] width 188 height 27
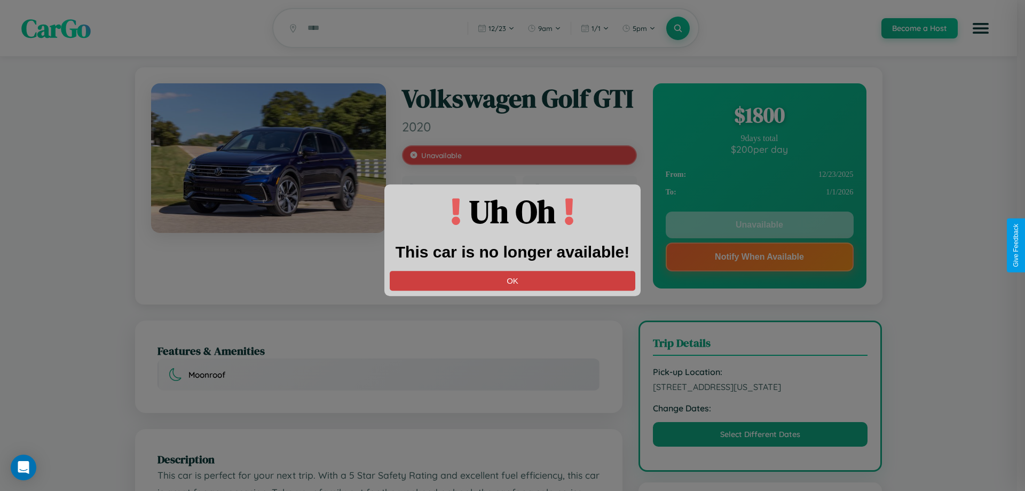
click at [513, 280] on button "OK" at bounding box center [513, 281] width 246 height 20
